Goal: Information Seeking & Learning: Find specific fact

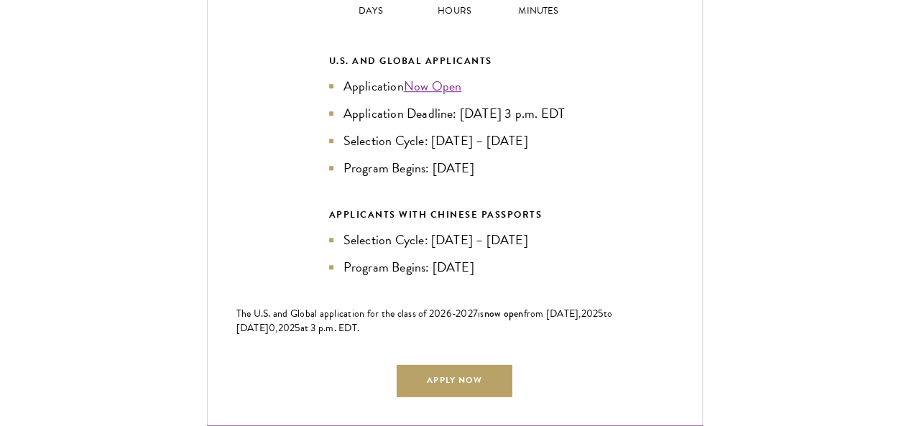
scroll to position [3215, 0]
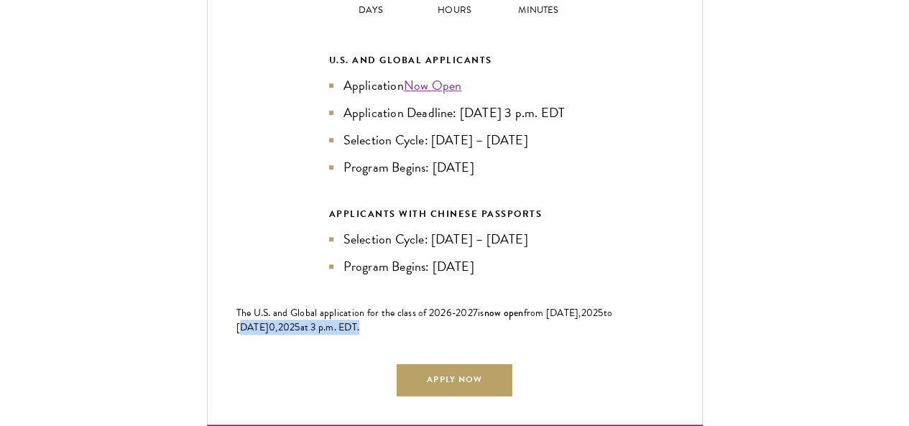
drag, startPoint x: 293, startPoint y: 277, endPoint x: 456, endPoint y: 277, distance: 163.2
click at [456, 306] on span "from [DATE], 202 5 to [DATE] 0 , 202 5 at 3 p.m. EDT." at bounding box center [424, 320] width 377 height 29
click at [360, 320] on span "at 3 p.m. EDT." at bounding box center [330, 327] width 60 height 15
drag, startPoint x: 434, startPoint y: 277, endPoint x: 454, endPoint y: 277, distance: 20.1
click at [360, 320] on span "at 3 p.m. EDT." at bounding box center [330, 327] width 60 height 15
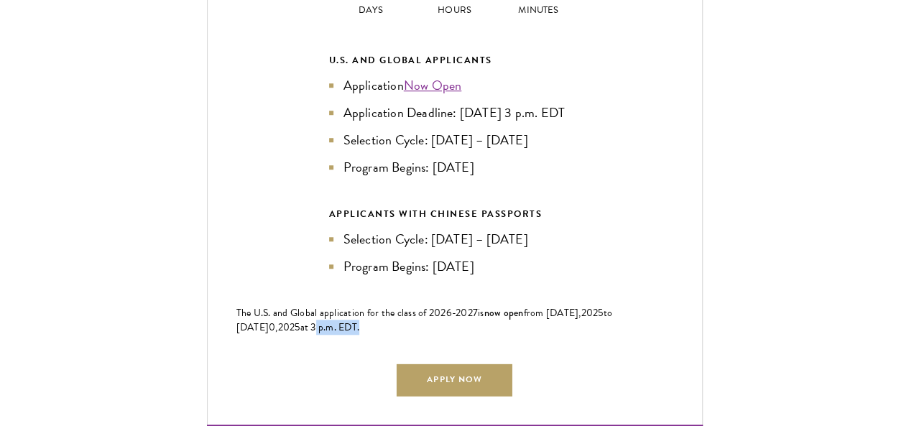
drag, startPoint x: 404, startPoint y: 280, endPoint x: 456, endPoint y: 279, distance: 51.8
click at [360, 320] on span "at 3 p.m. EDT." at bounding box center [330, 327] width 60 height 15
copy span "3 p.m. EDT"
click at [615, 182] on div "Current Selection Cycle: Countdown to [DATE] Application Deadline 00 Days 13 Ho…" at bounding box center [455, 145] width 496 height 574
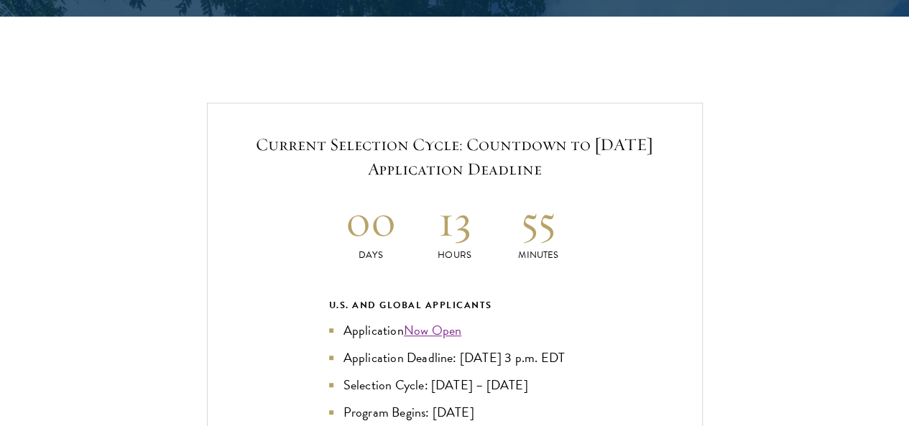
scroll to position [2995, 0]
